Goal: Find specific page/section: Find specific page/section

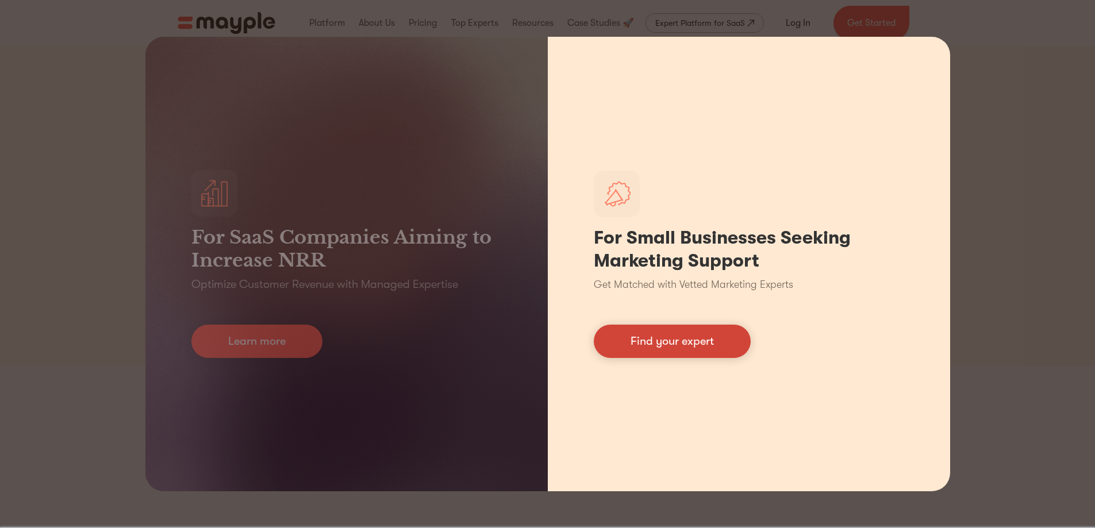
click at [694, 348] on link "Find your expert" at bounding box center [672, 341] width 157 height 33
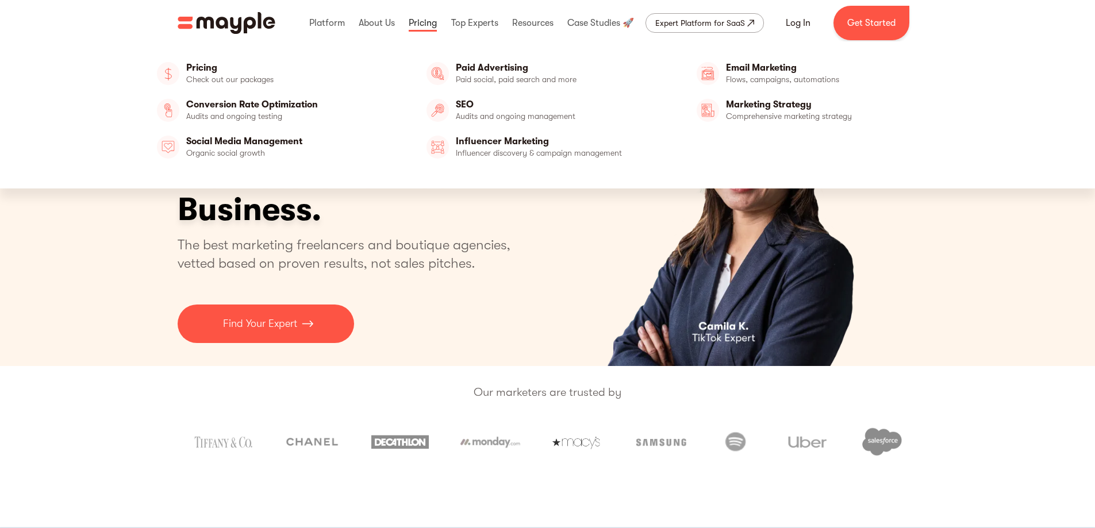
click at [420, 24] on link at bounding box center [423, 23] width 34 height 37
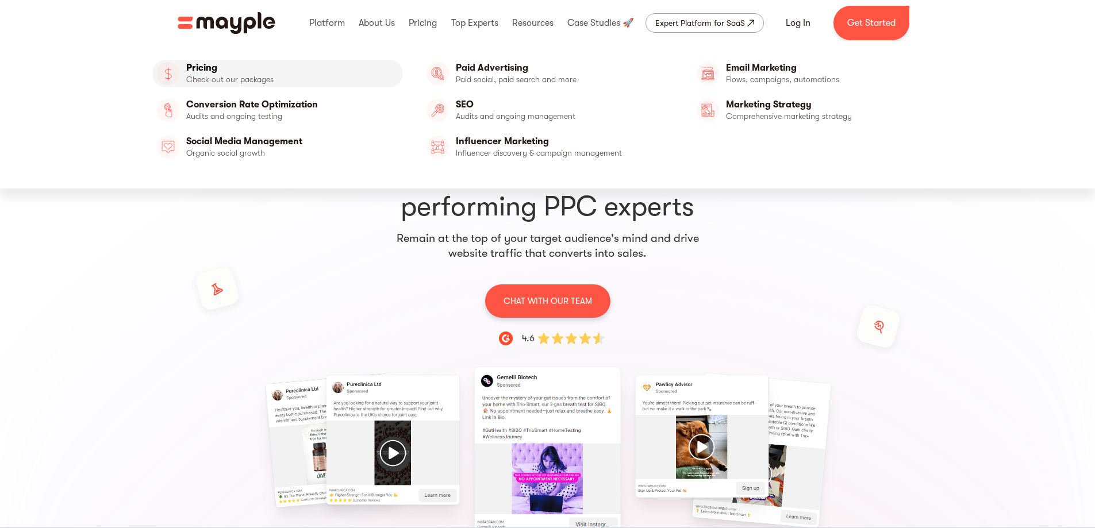
click at [223, 70] on link "Pricing" at bounding box center [277, 74] width 251 height 28
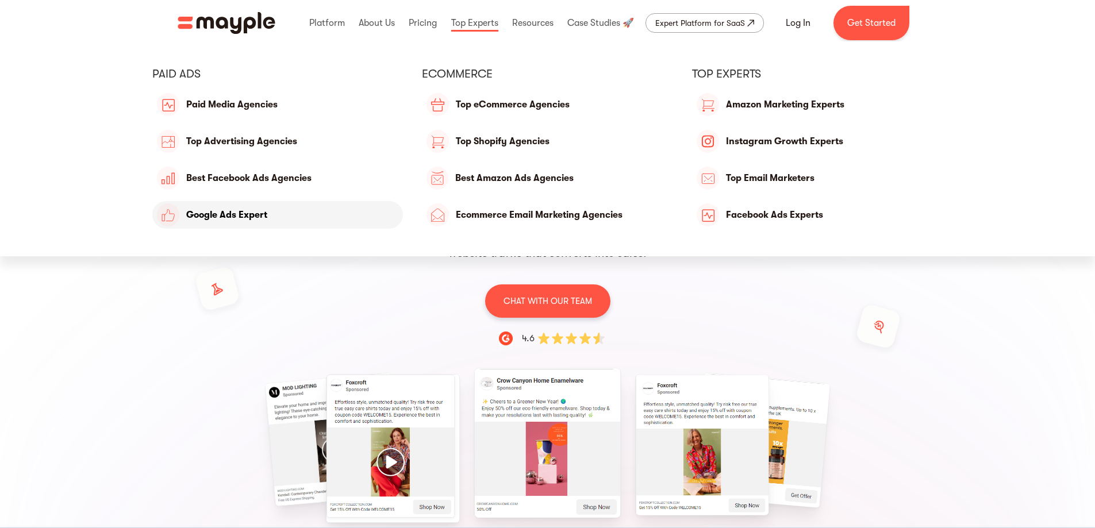
click at [245, 212] on link "Google Ads Expert" at bounding box center [277, 215] width 251 height 28
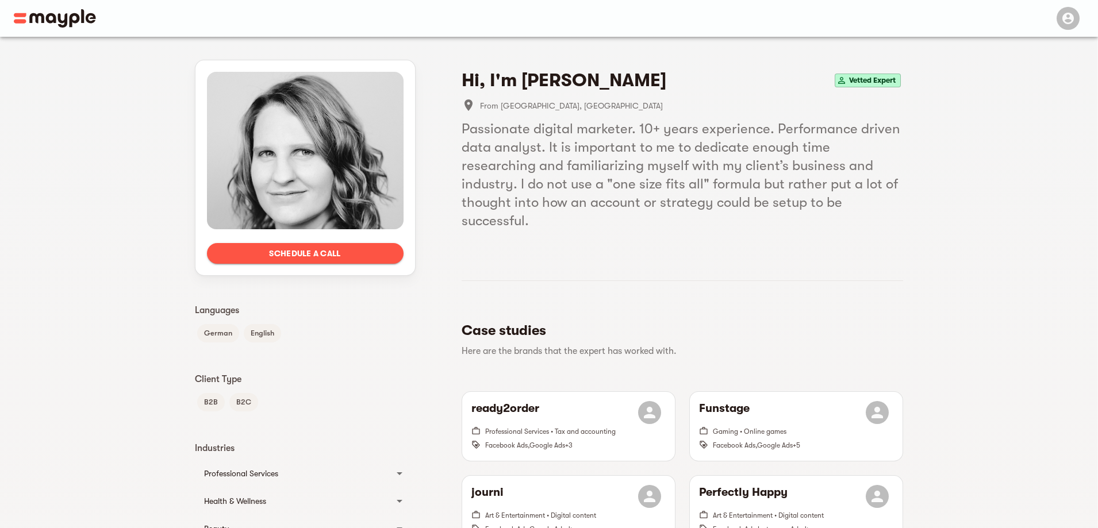
click at [51, 16] on img at bounding box center [55, 18] width 82 height 18
click at [43, 25] on img at bounding box center [55, 18] width 82 height 18
click at [26, 21] on img at bounding box center [55, 18] width 82 height 18
click at [21, 21] on img at bounding box center [55, 18] width 82 height 18
